Goal: Task Accomplishment & Management: Manage account settings

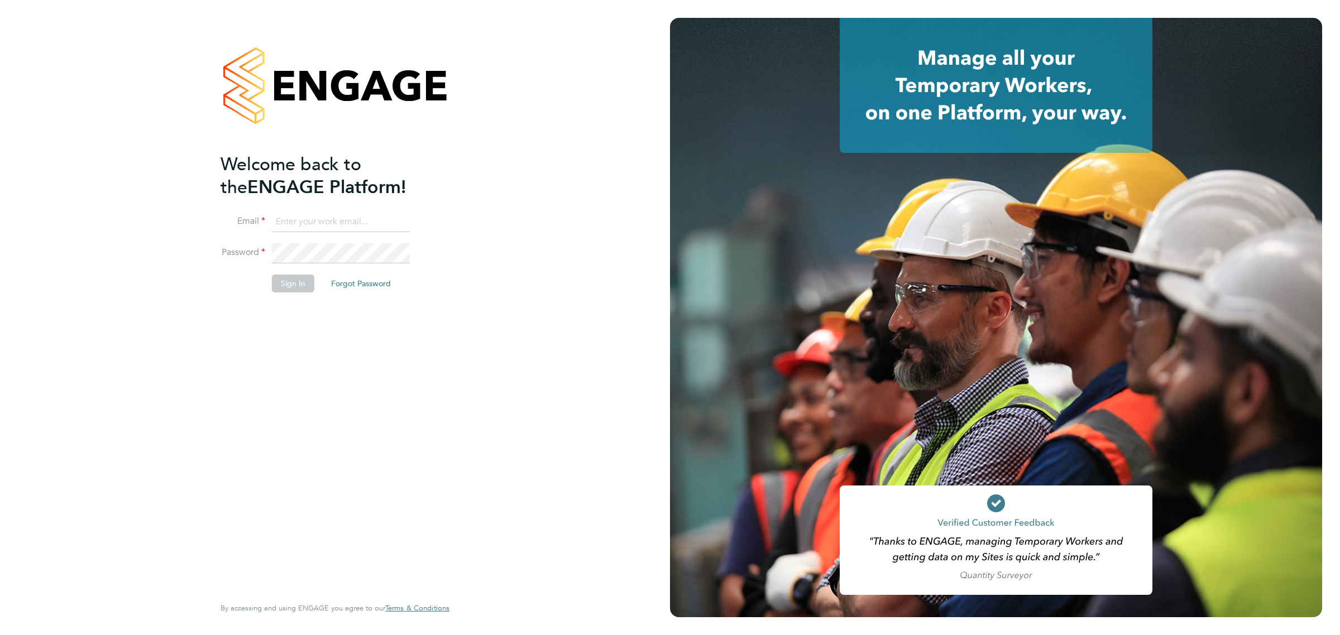
type input "bperkin@psrsolutions.co.uk"
click at [304, 286] on button "Sign In" at bounding box center [293, 284] width 42 height 18
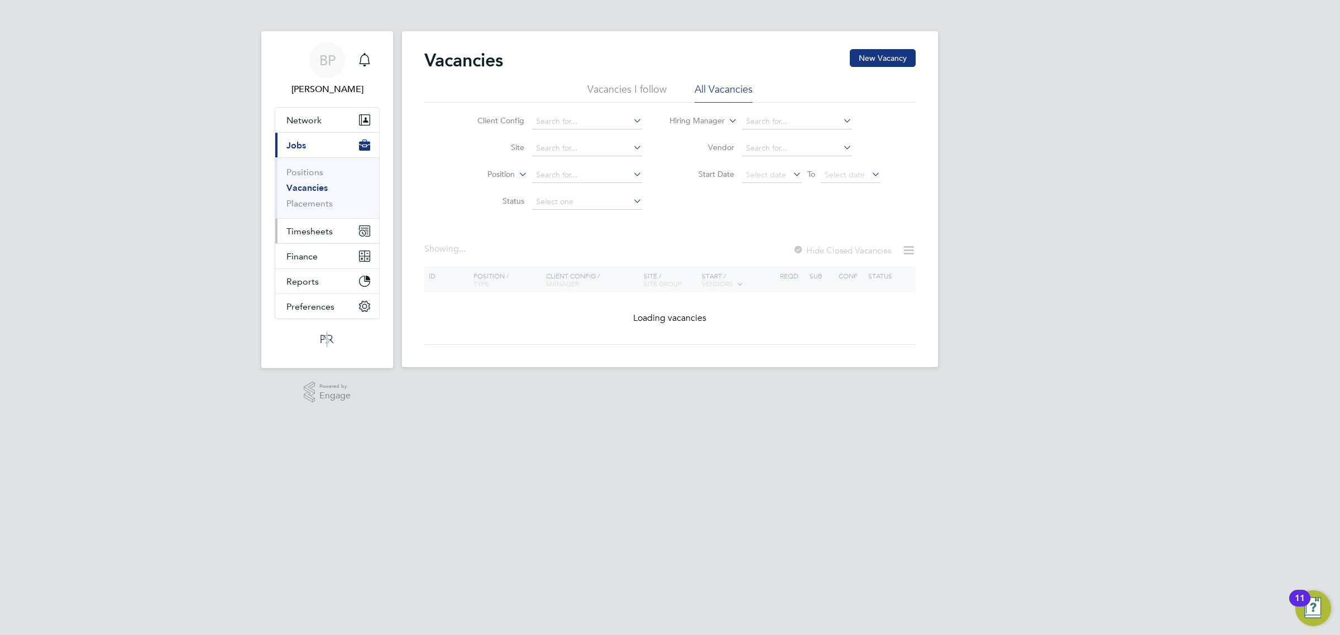
click at [308, 231] on span "Timesheets" at bounding box center [309, 231] width 46 height 11
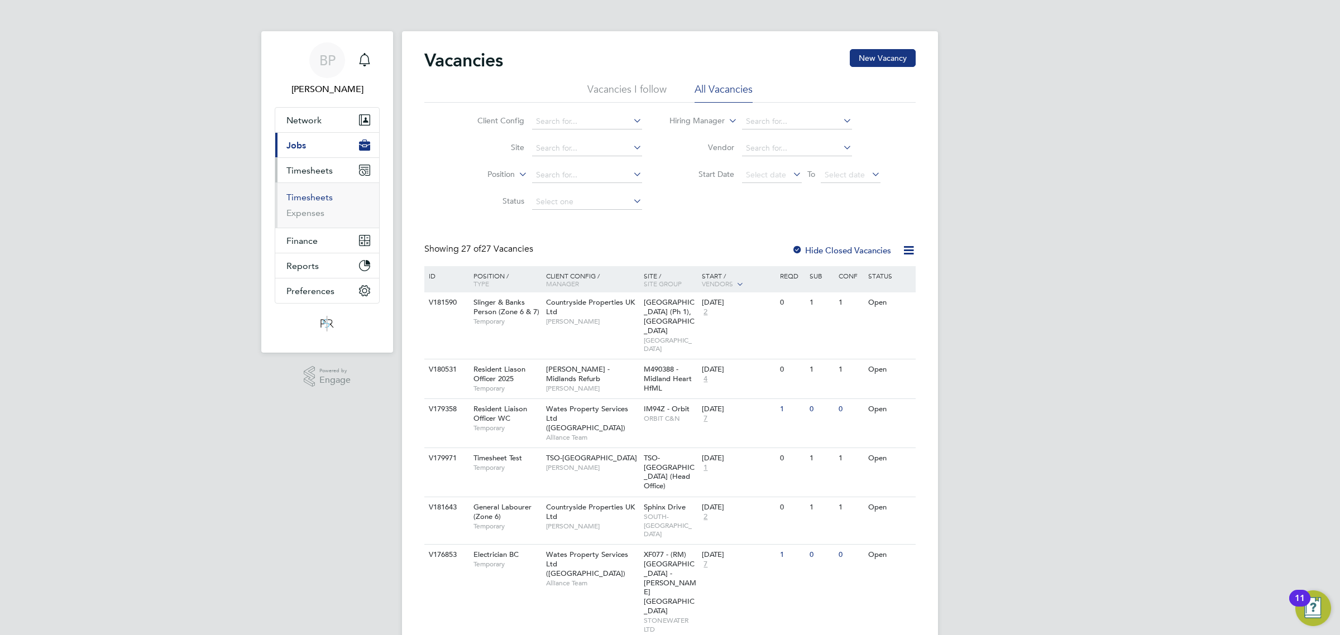
click at [311, 196] on link "Timesheets" at bounding box center [309, 197] width 46 height 11
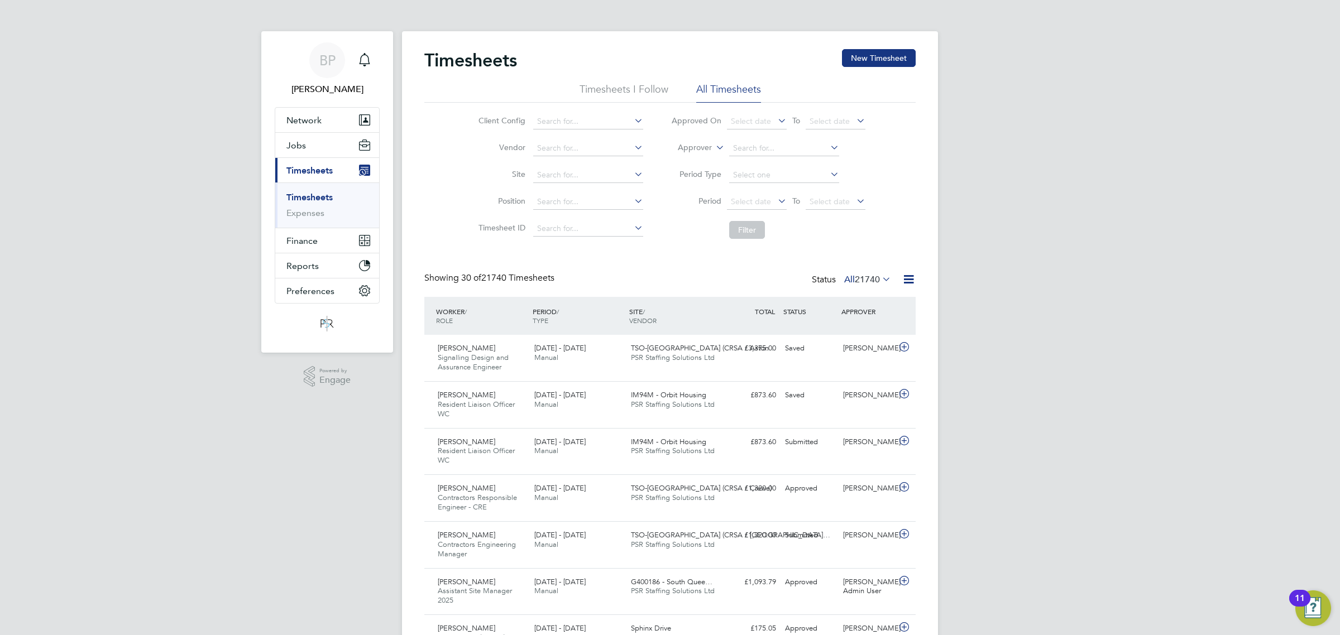
click at [910, 280] on icon at bounding box center [908, 279] width 14 height 14
click at [850, 299] on li "Export Timesheets" at bounding box center [839, 307] width 148 height 16
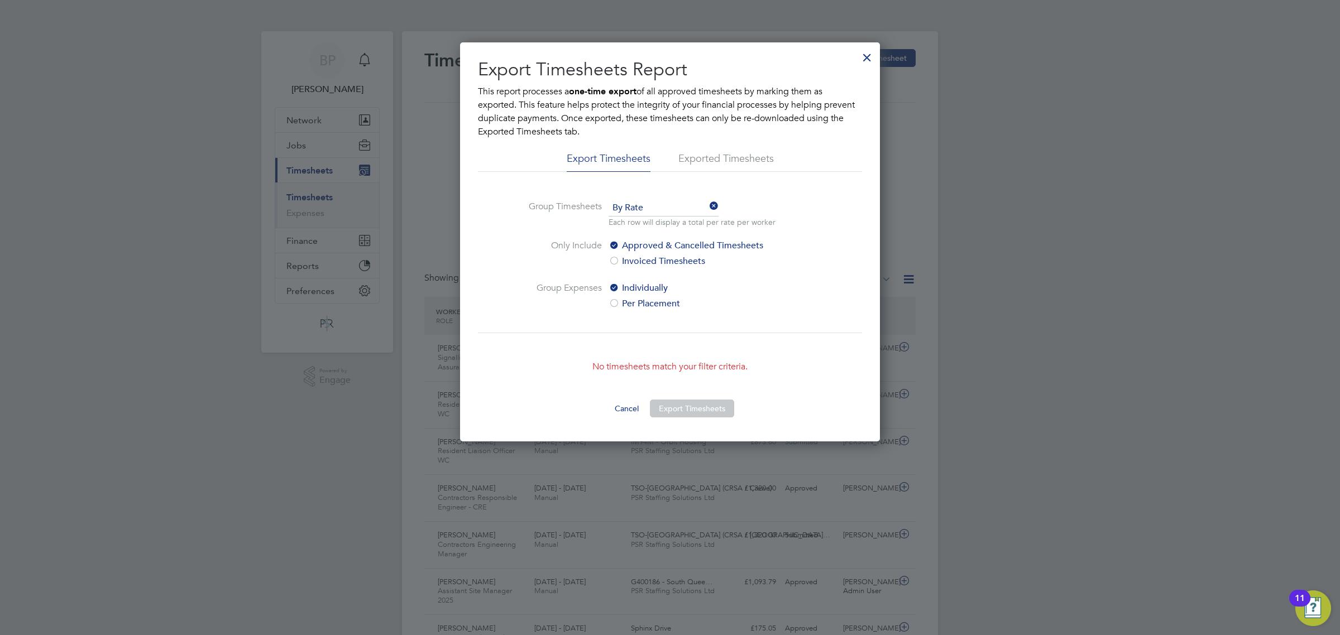
click at [869, 53] on div at bounding box center [867, 55] width 20 height 20
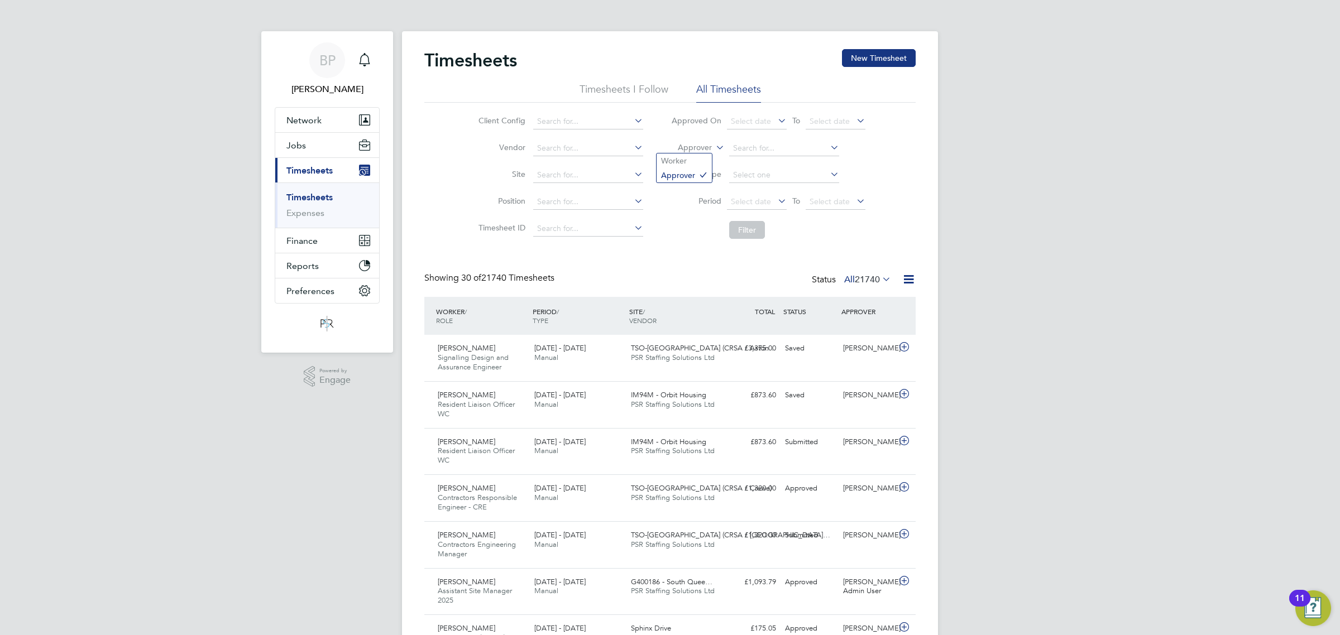
click at [696, 148] on label "Approver" at bounding box center [686, 147] width 50 height 11
click at [695, 160] on li "Worker" at bounding box center [683, 160] width 55 height 15
click at [738, 146] on input at bounding box center [784, 149] width 110 height 16
click at [780, 204] on li "Martin Mcca be" at bounding box center [783, 209] width 111 height 15
type input "[PERSON_NAME]"
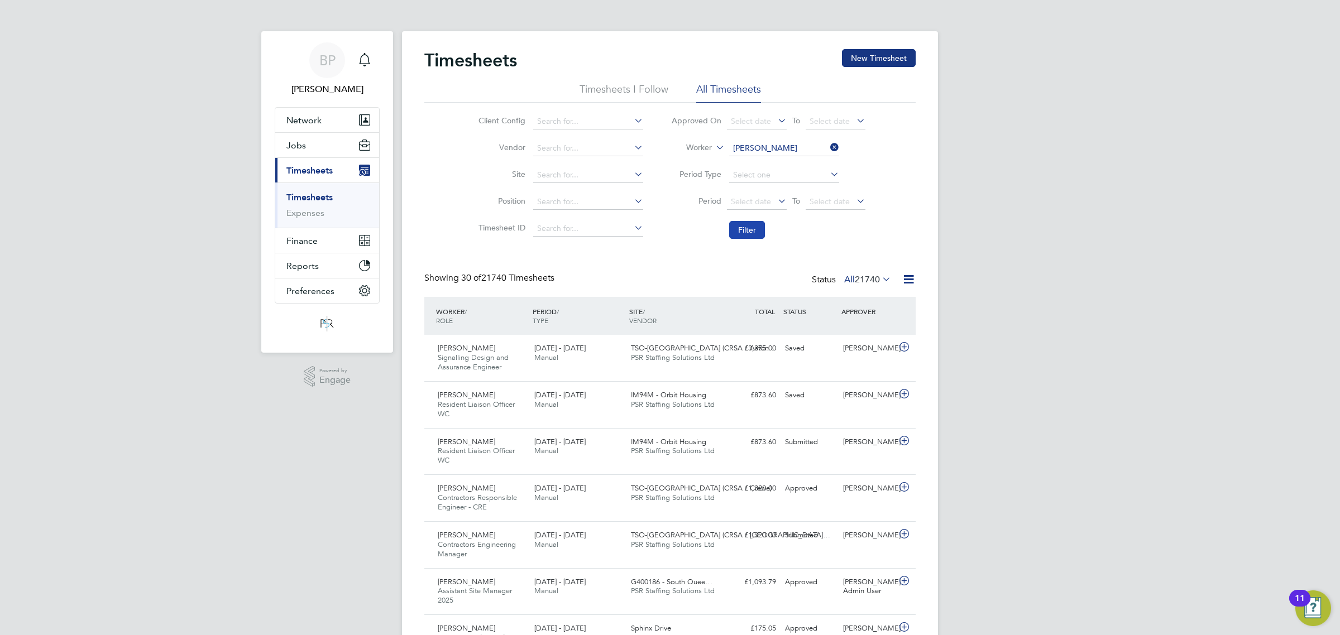
click at [748, 238] on button "Filter" at bounding box center [747, 230] width 36 height 18
click at [903, 440] on icon at bounding box center [904, 440] width 14 height 9
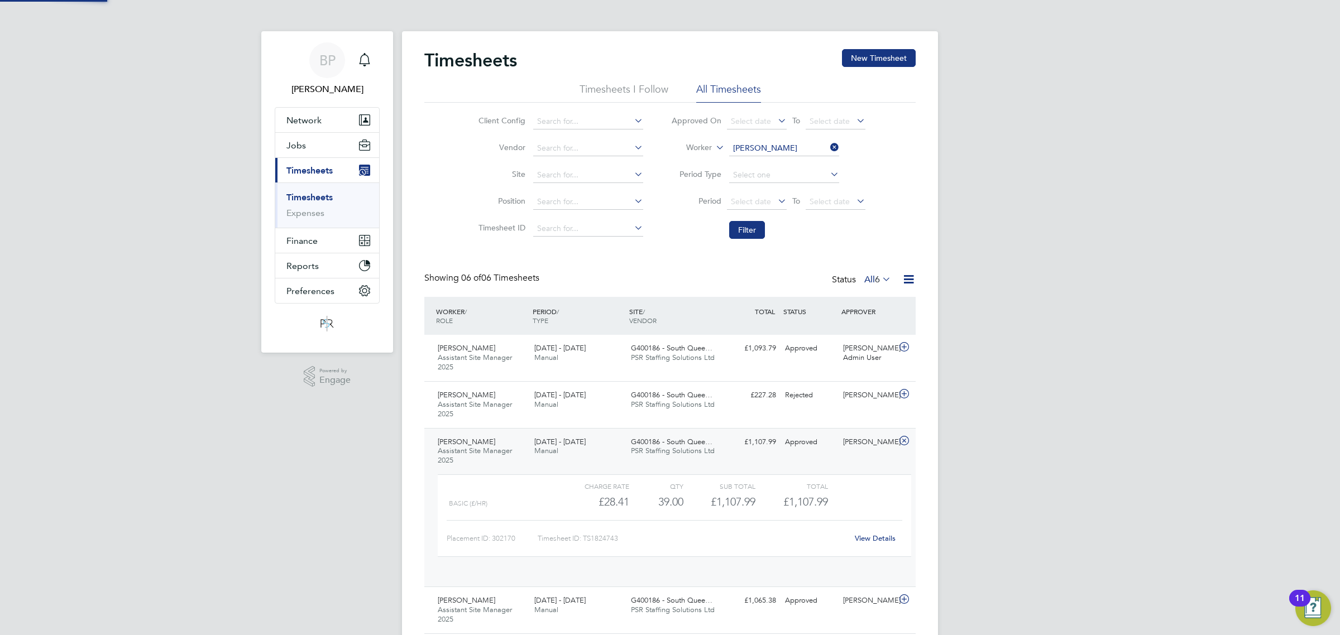
scroll to position [18, 109]
click at [906, 349] on icon at bounding box center [904, 347] width 14 height 9
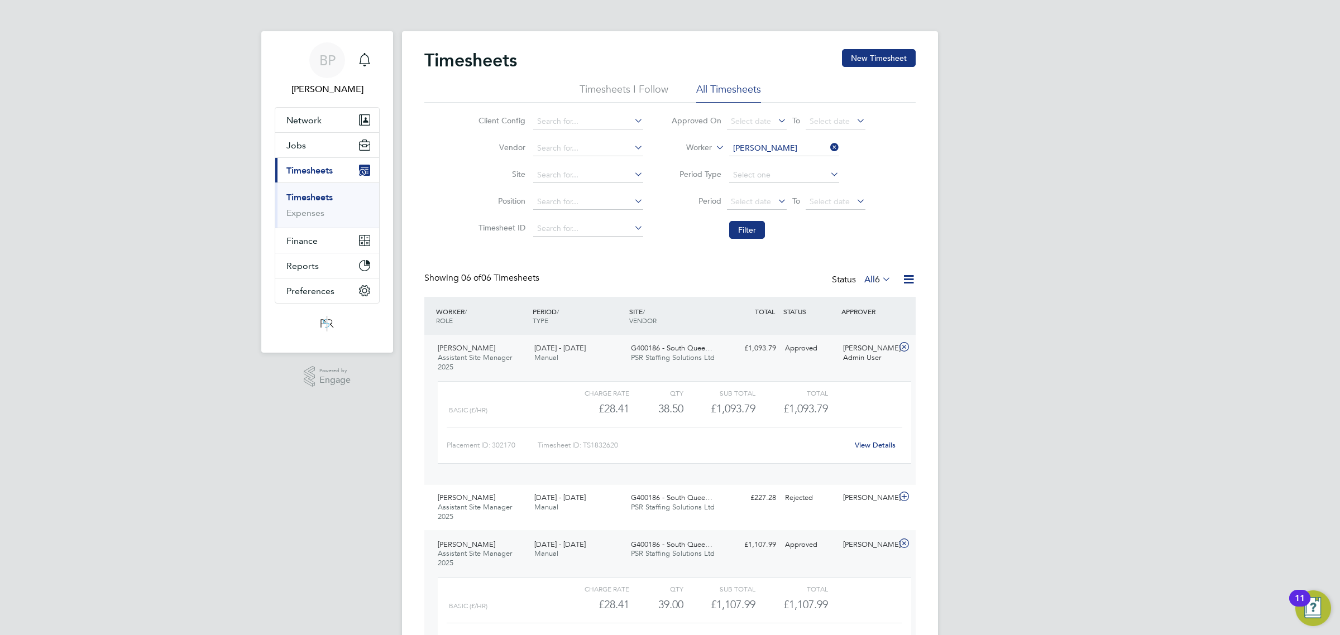
click at [872, 444] on link "View Details" at bounding box center [875, 444] width 41 height 9
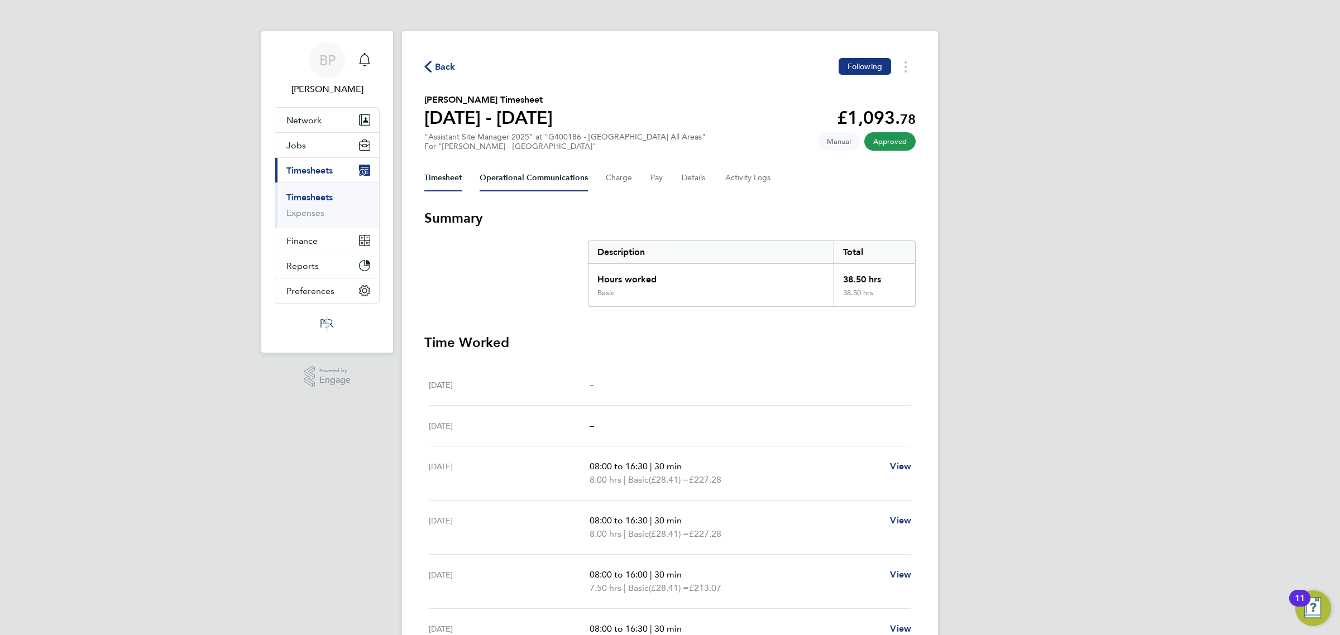
click at [543, 181] on Communications-tab "Operational Communications" at bounding box center [533, 178] width 108 height 27
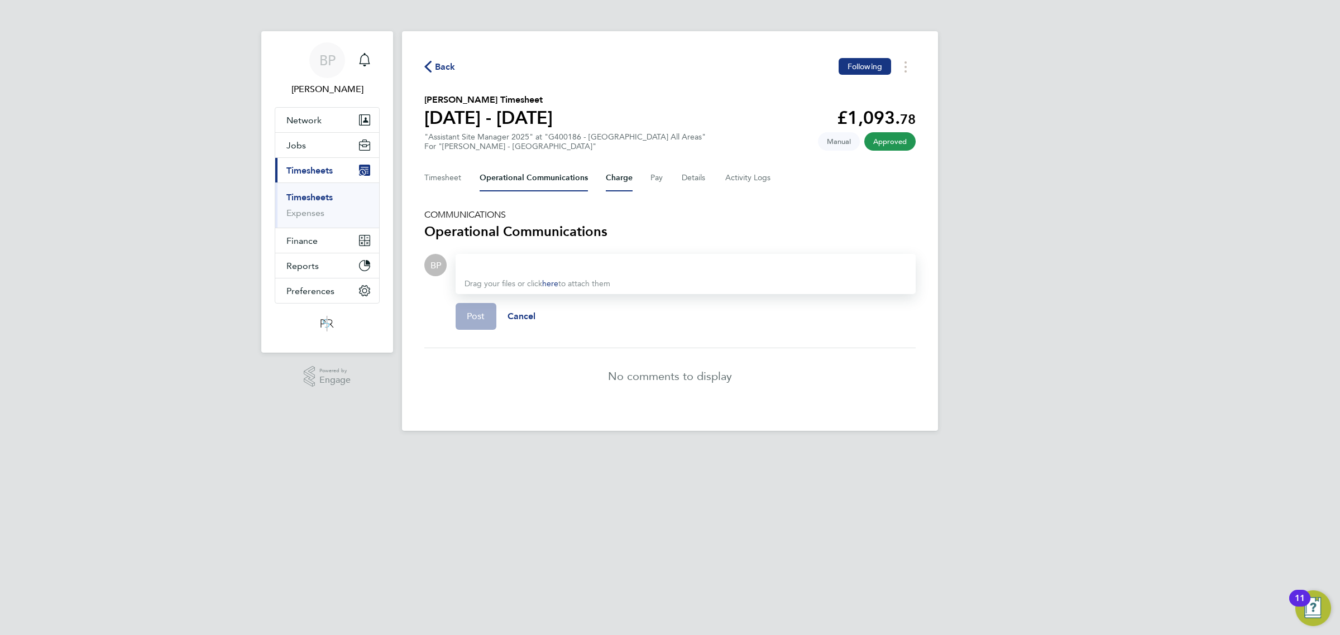
click at [620, 179] on button "Charge" at bounding box center [619, 178] width 27 height 27
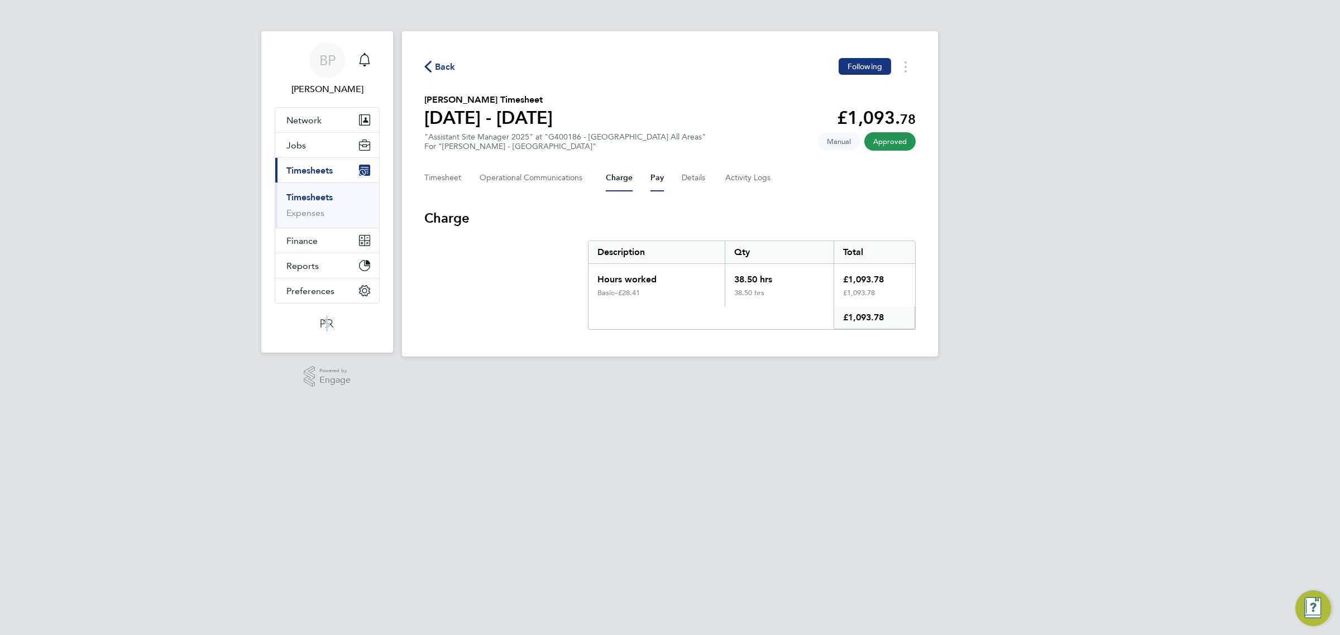
click at [659, 179] on button "Pay" at bounding box center [656, 178] width 13 height 27
click at [684, 179] on button "Details" at bounding box center [695, 178] width 26 height 27
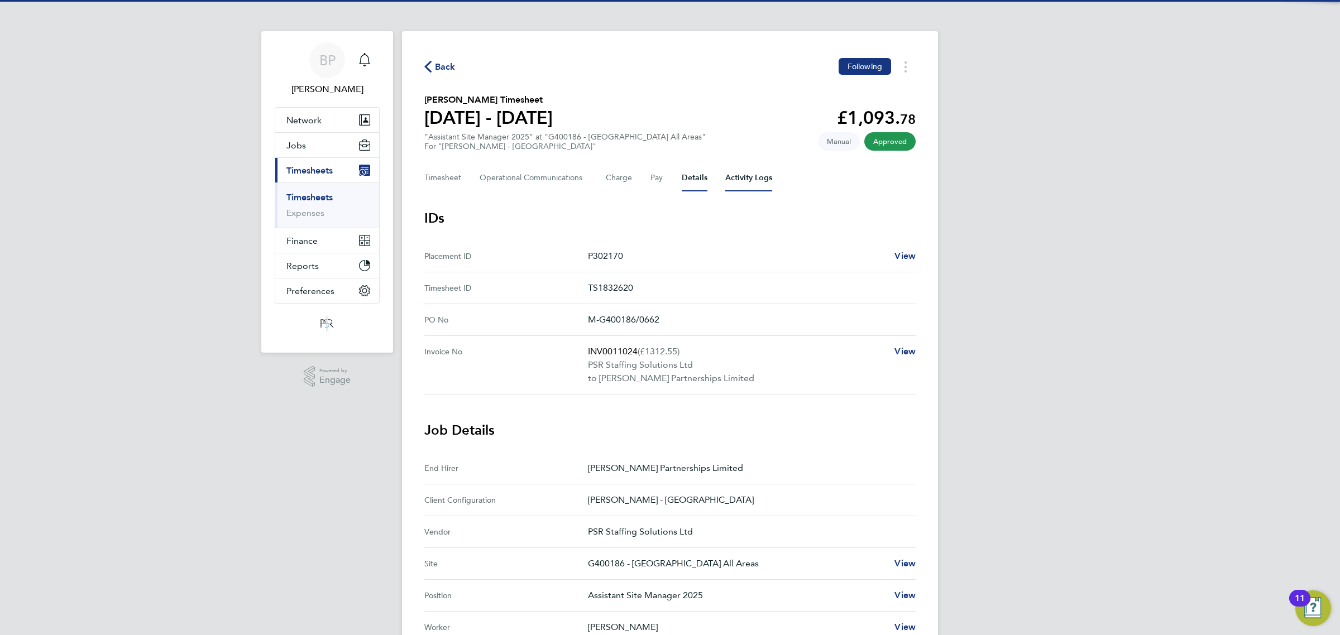
click at [752, 177] on Logs-tab "Activity Logs" at bounding box center [748, 178] width 47 height 27
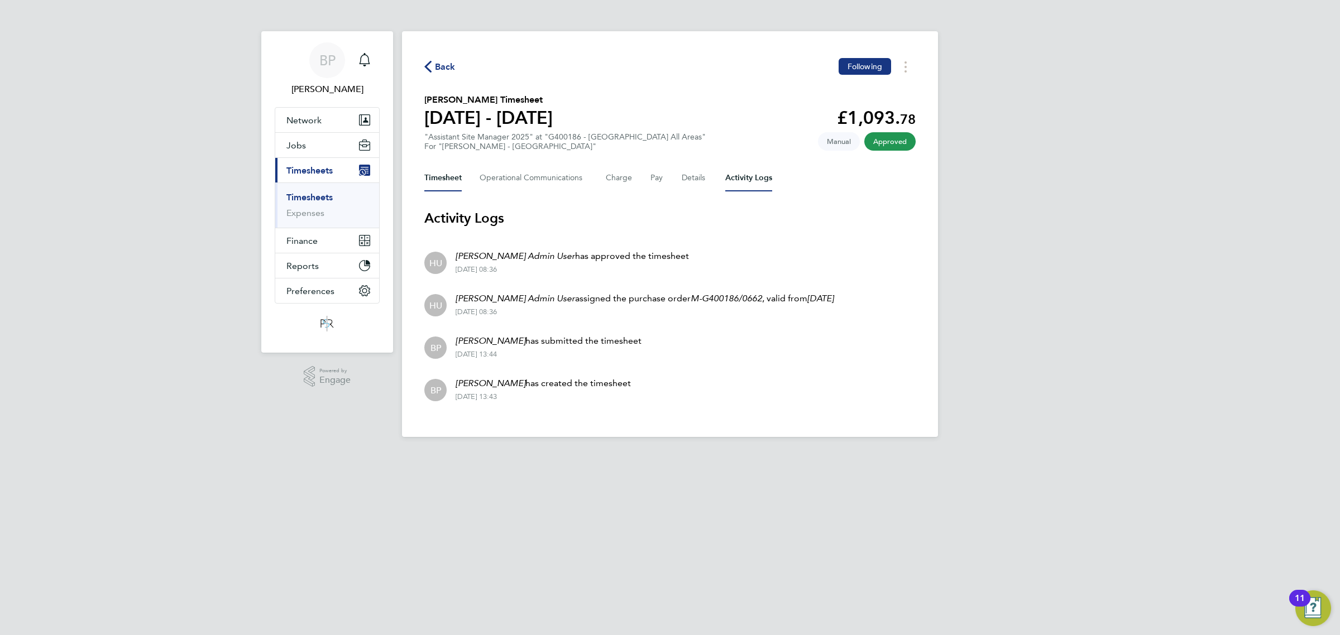
click at [450, 177] on button "Timesheet" at bounding box center [442, 178] width 37 height 27
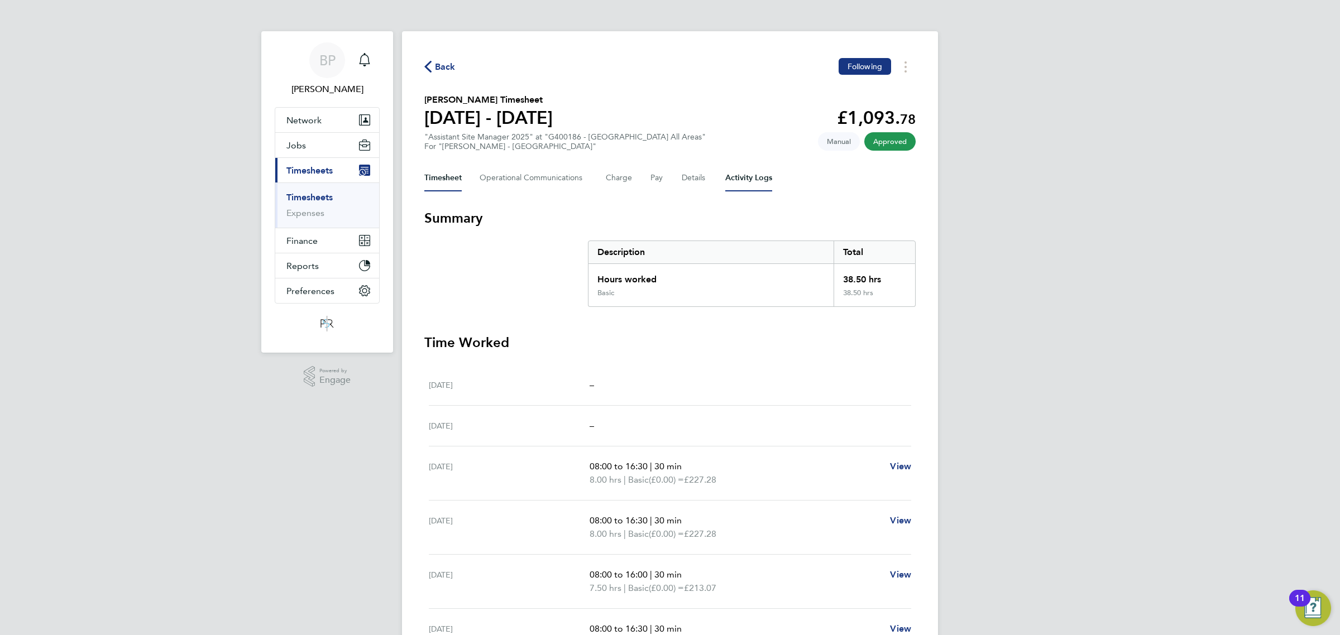
click at [765, 179] on Logs-tab "Activity Logs" at bounding box center [748, 178] width 47 height 27
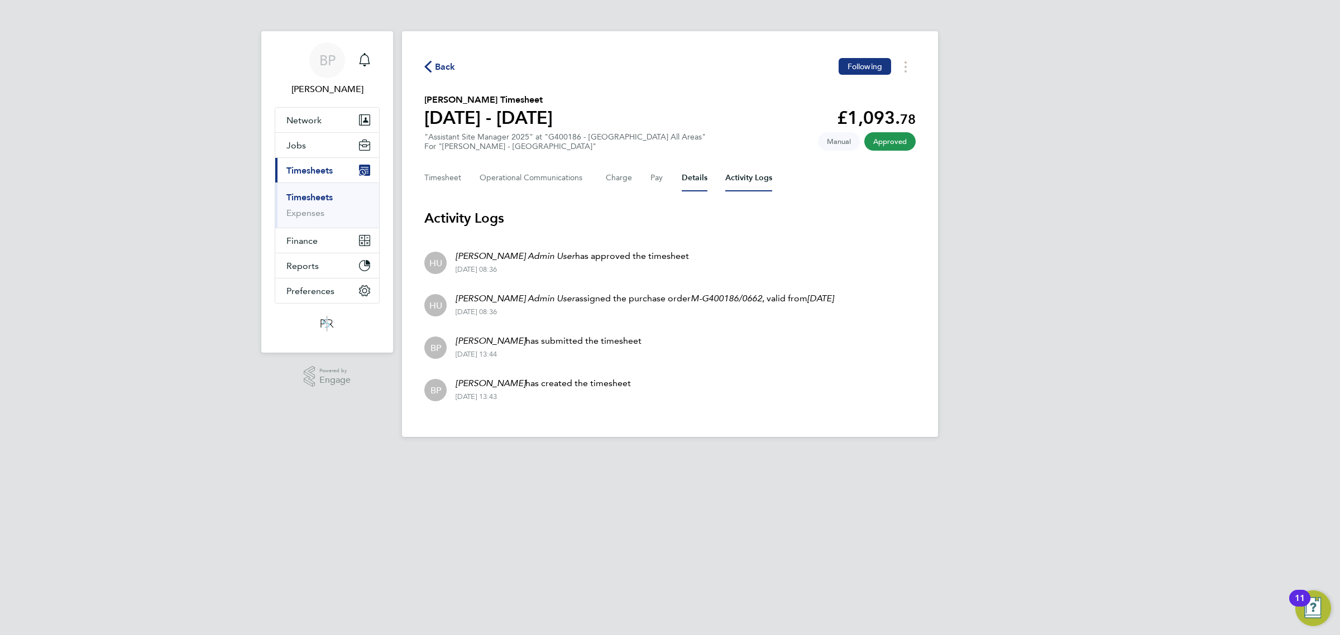
click at [693, 181] on button "Details" at bounding box center [695, 178] width 26 height 27
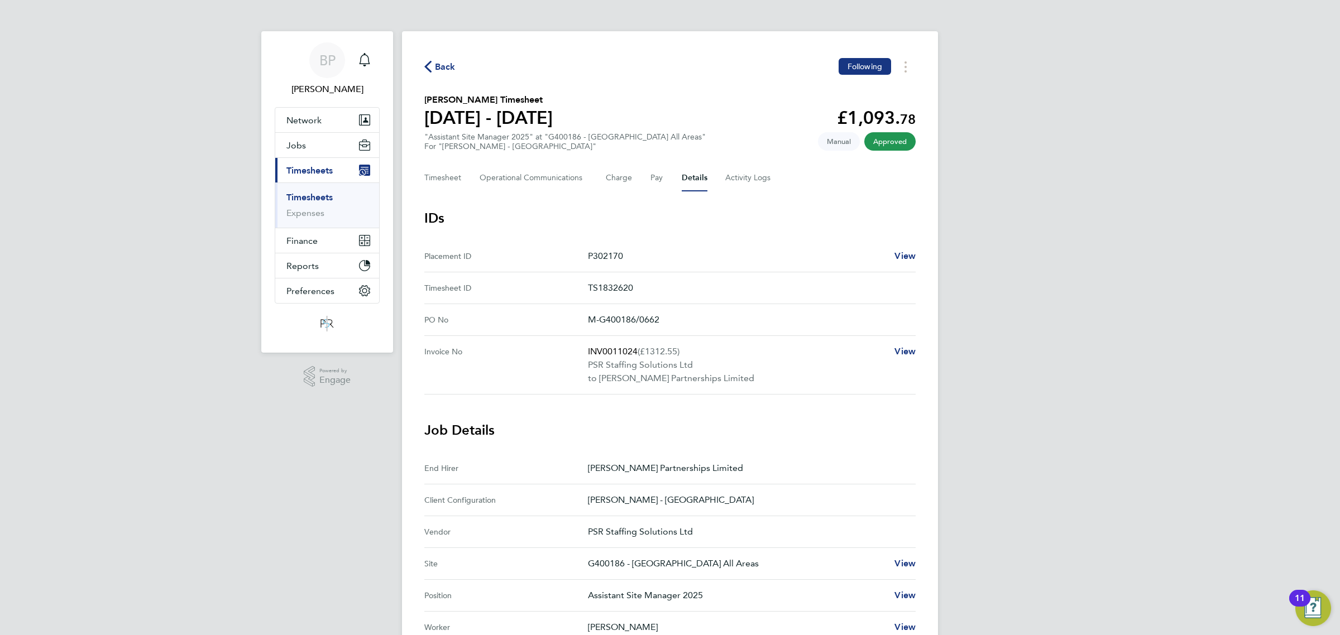
click at [445, 63] on span "Back" at bounding box center [445, 66] width 21 height 13
